Goal: Check status

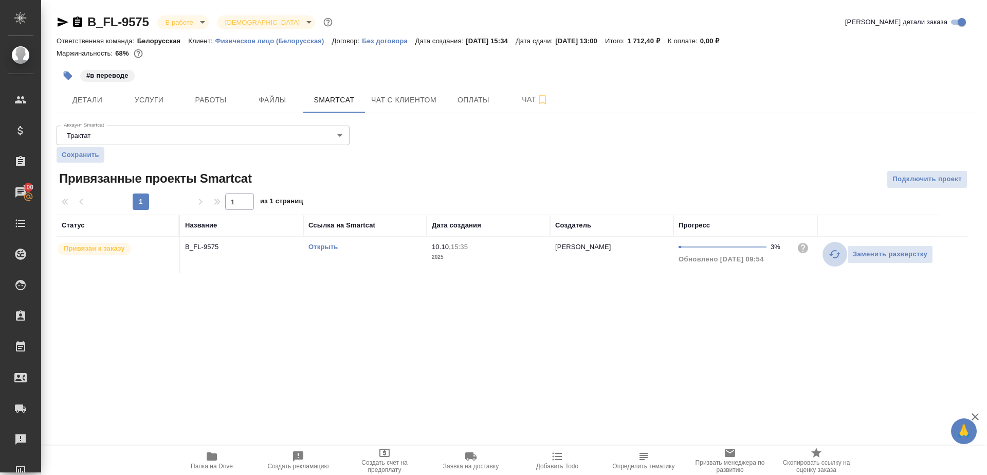
click at [835, 251] on icon "button" at bounding box center [835, 254] width 12 height 12
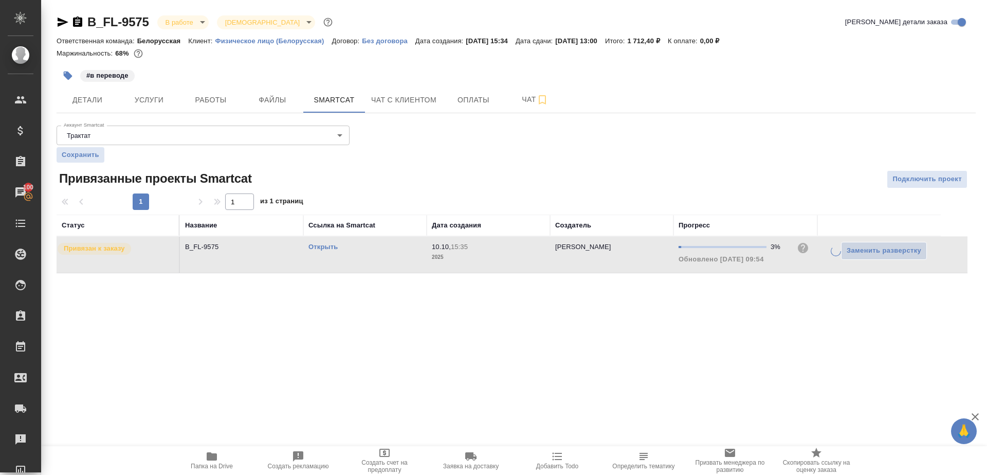
click at [703, 355] on div ".cls-1 fill:#fff; AWATERA Gazizov Rinat Клиенты Спецификации Заказы 100 Чаты To…" at bounding box center [493, 237] width 987 height 475
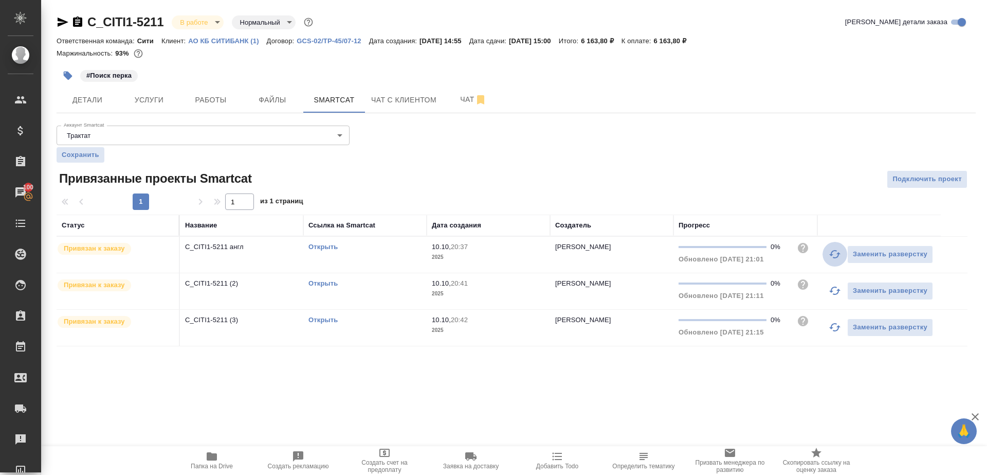
click at [839, 252] on icon "button" at bounding box center [834, 254] width 11 height 8
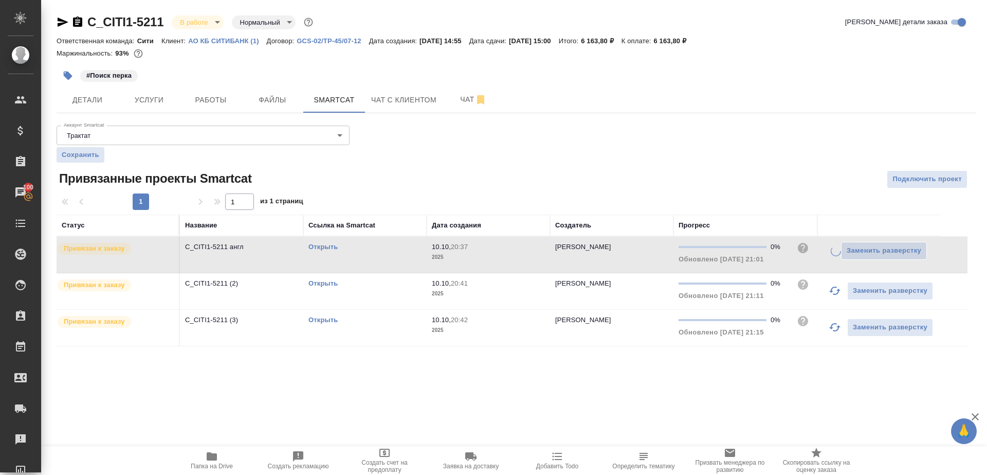
click at [839, 284] on icon "button" at bounding box center [835, 290] width 12 height 12
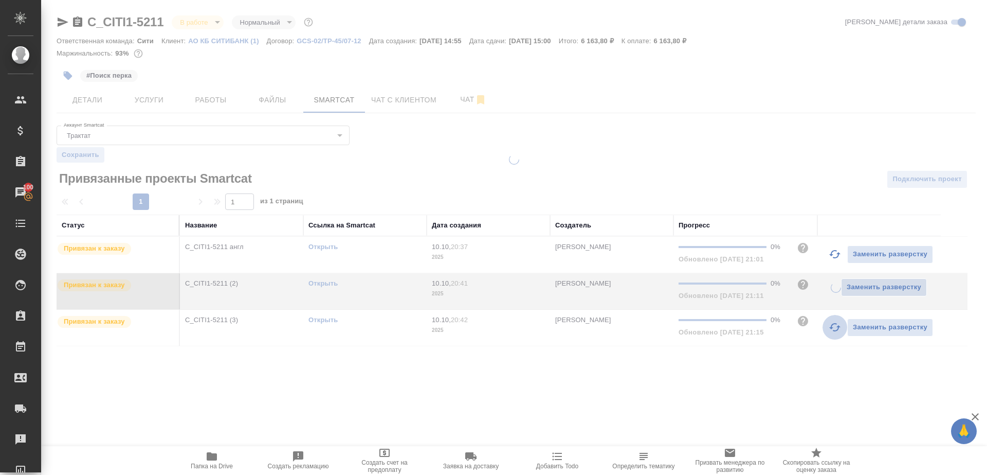
click at [834, 321] on icon "button" at bounding box center [835, 327] width 12 height 12
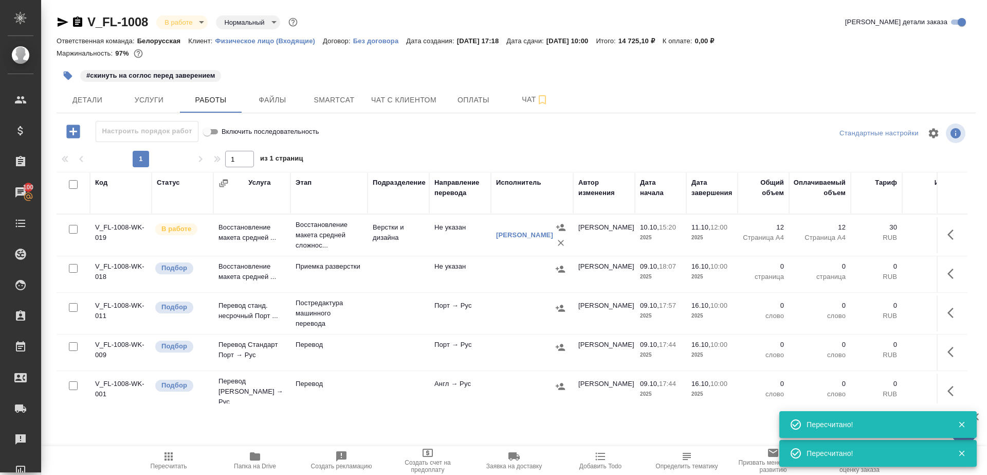
click at [169, 456] on icon "button" at bounding box center [169, 456] width 8 height 8
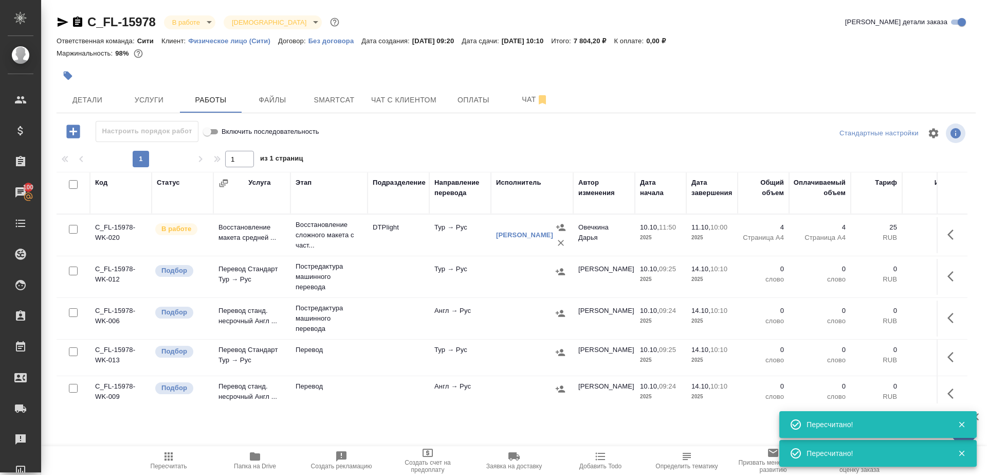
click at [167, 464] on span "Пересчитать" at bounding box center [169, 465] width 37 height 7
